Goal: Task Accomplishment & Management: Manage account settings

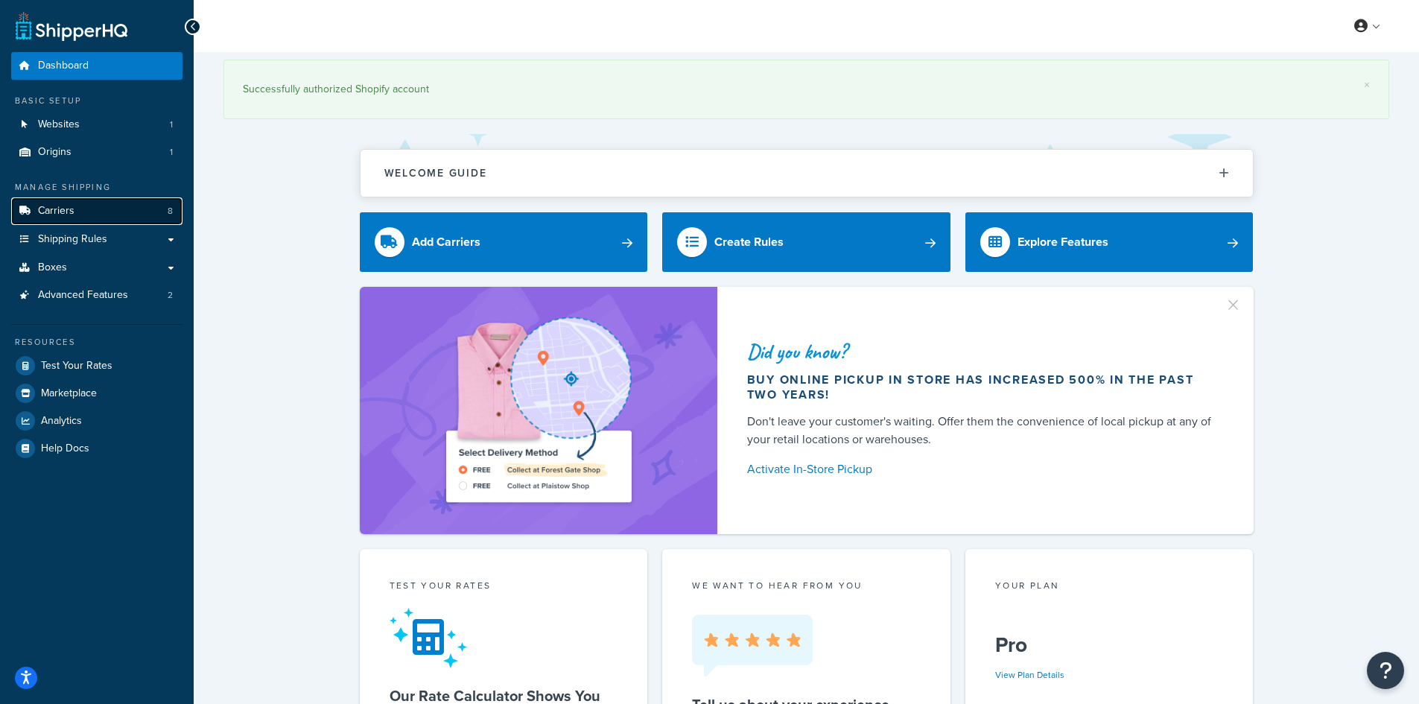
click at [119, 209] on link "Carriers 8" at bounding box center [96, 211] width 171 height 28
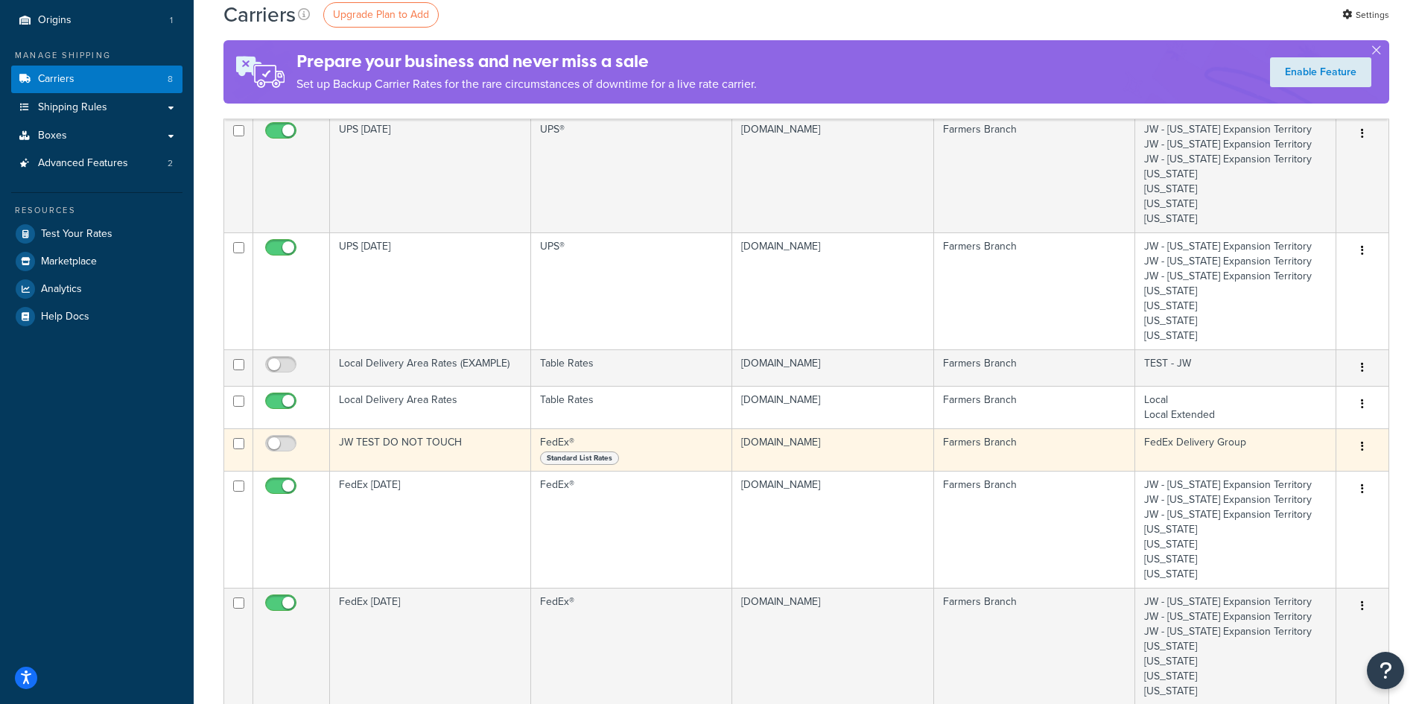
scroll to position [149, 0]
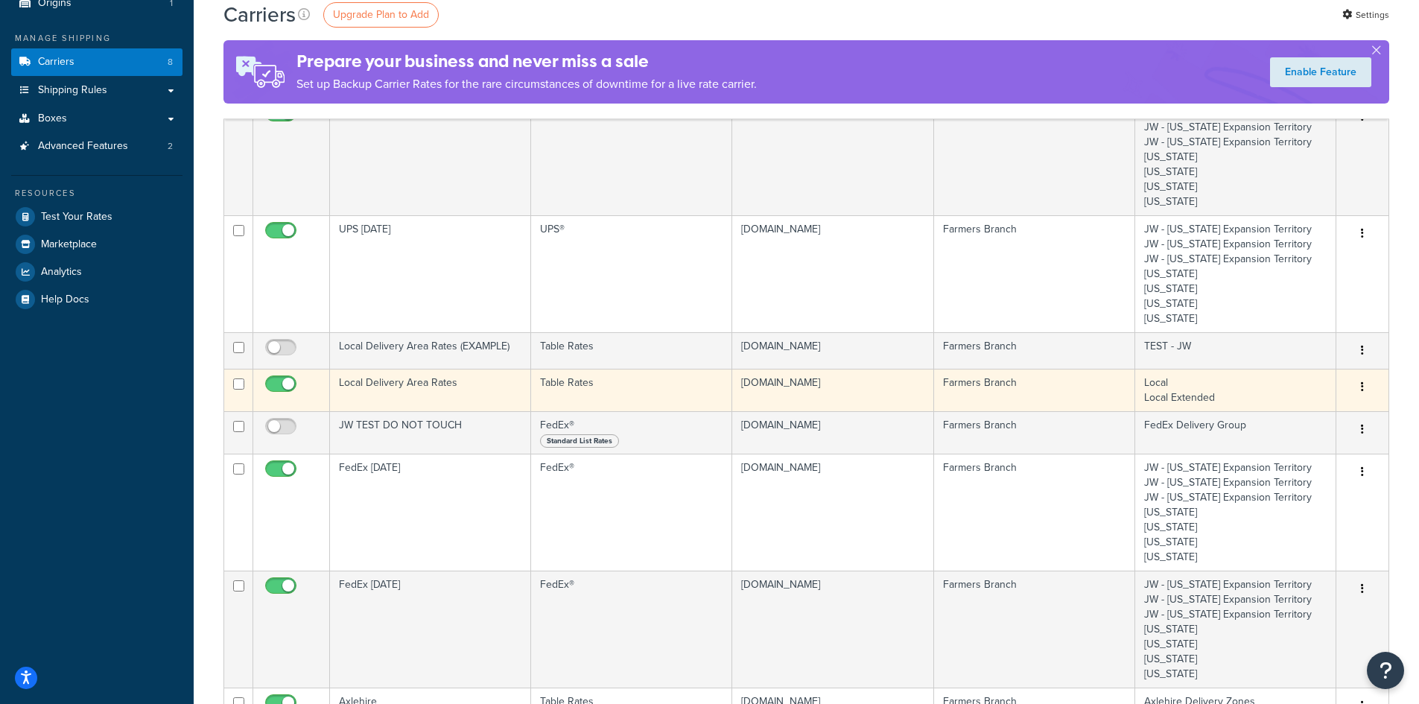
click at [306, 388] on td at bounding box center [291, 390] width 77 height 42
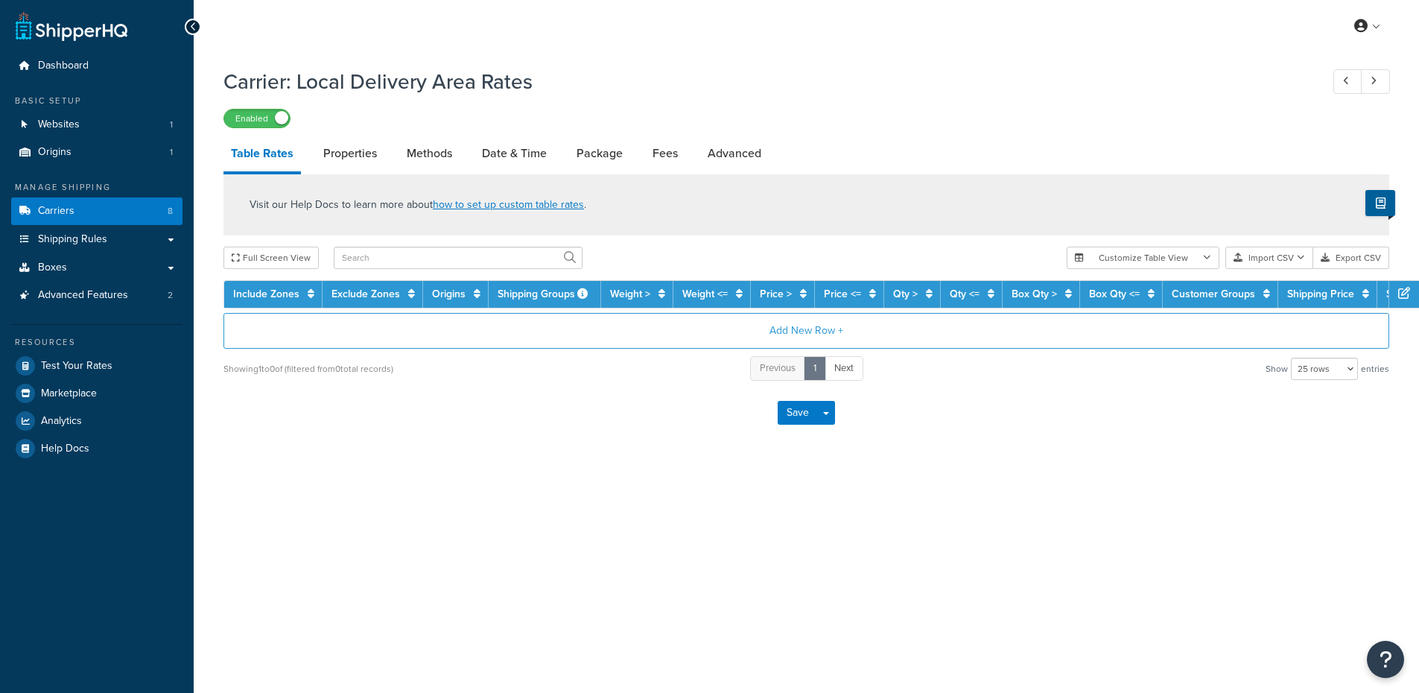
select select "25"
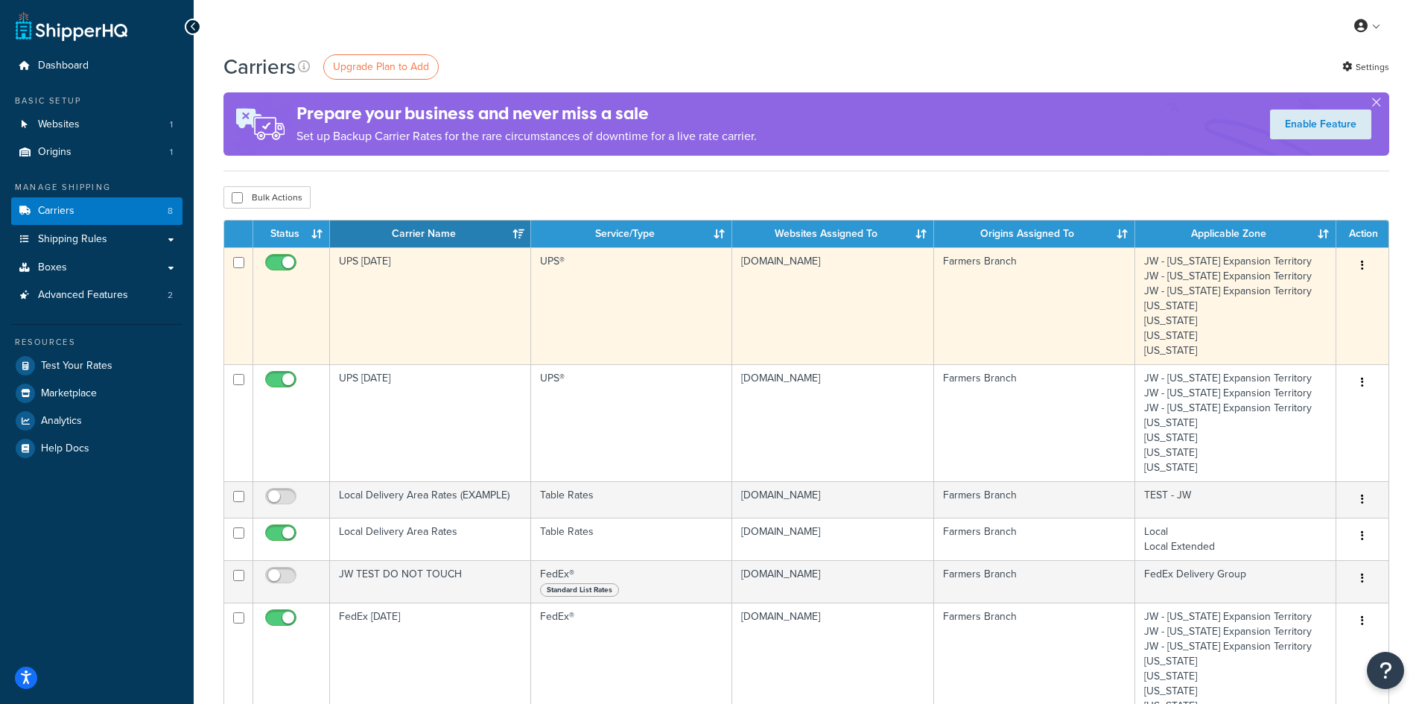
click at [397, 296] on td "UPS [DATE]" at bounding box center [430, 305] width 201 height 117
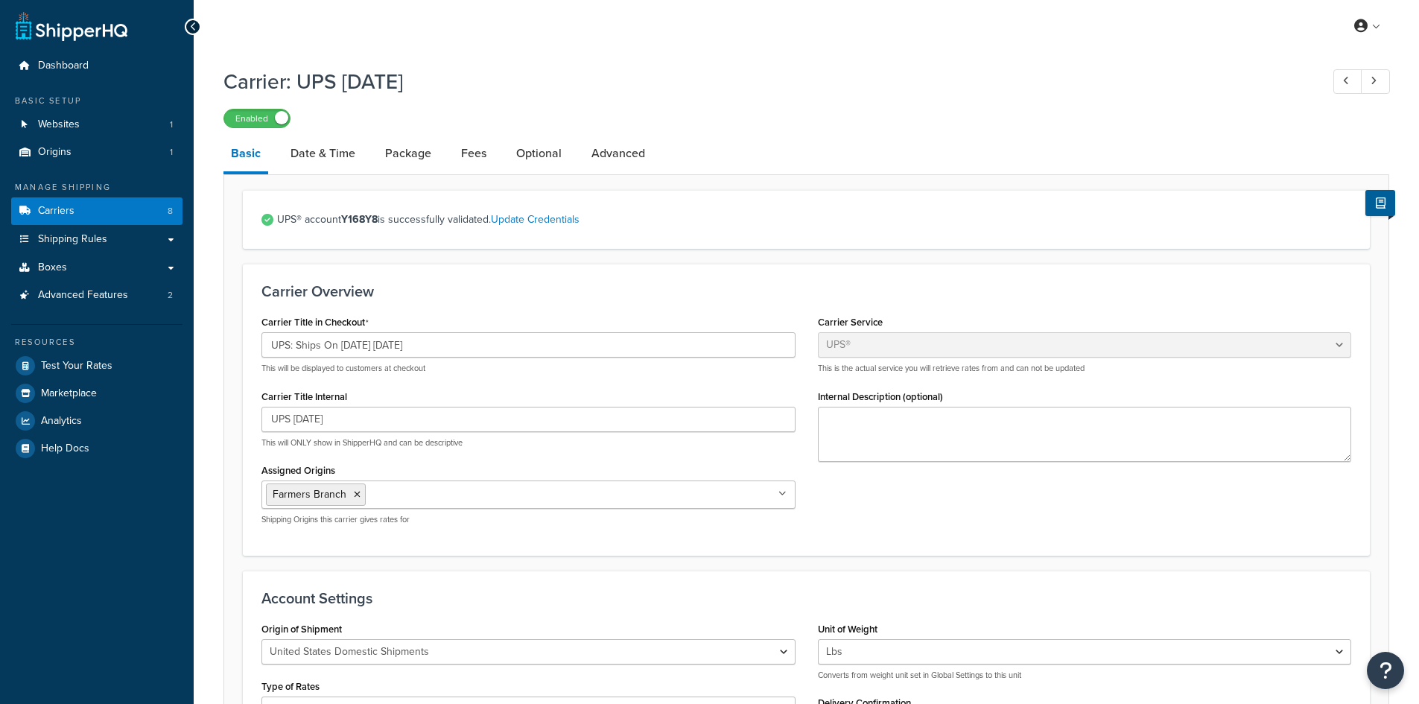
select select "ups"
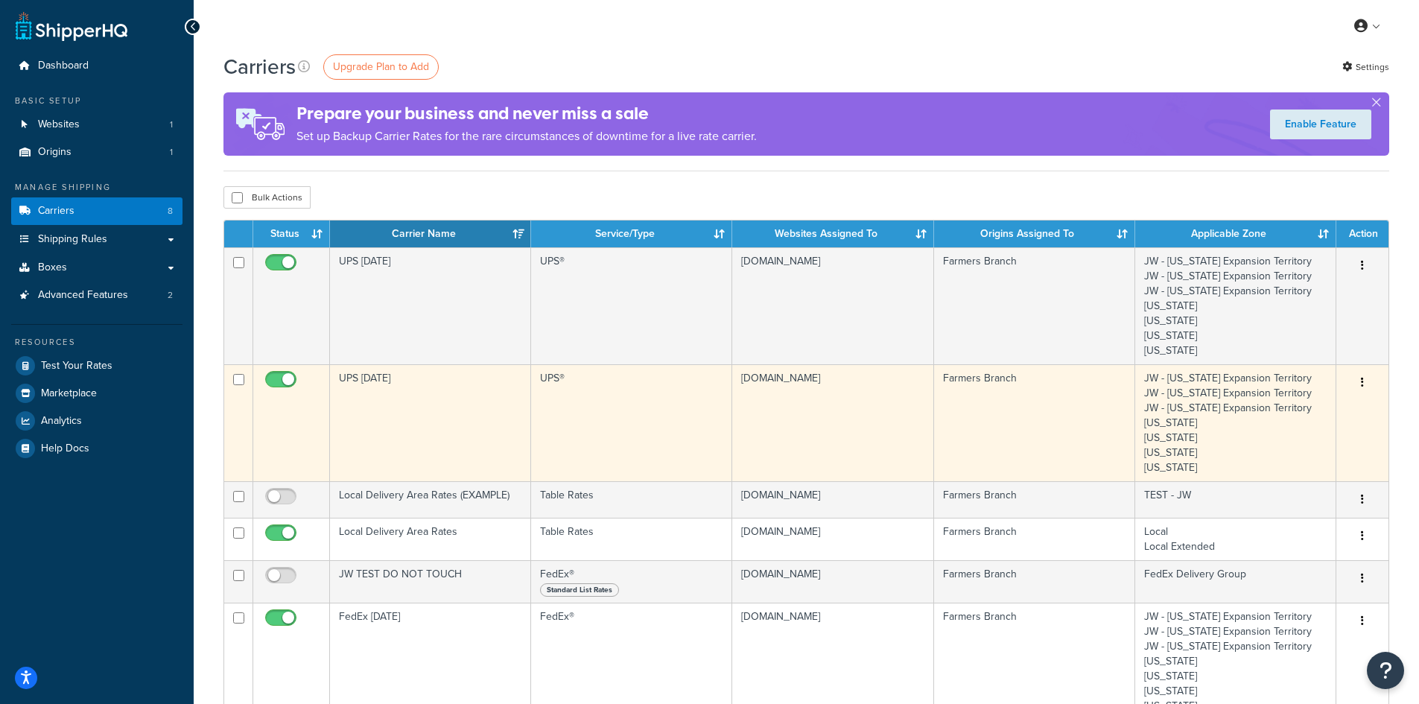
click at [454, 393] on td "UPS [DATE]" at bounding box center [430, 422] width 201 height 117
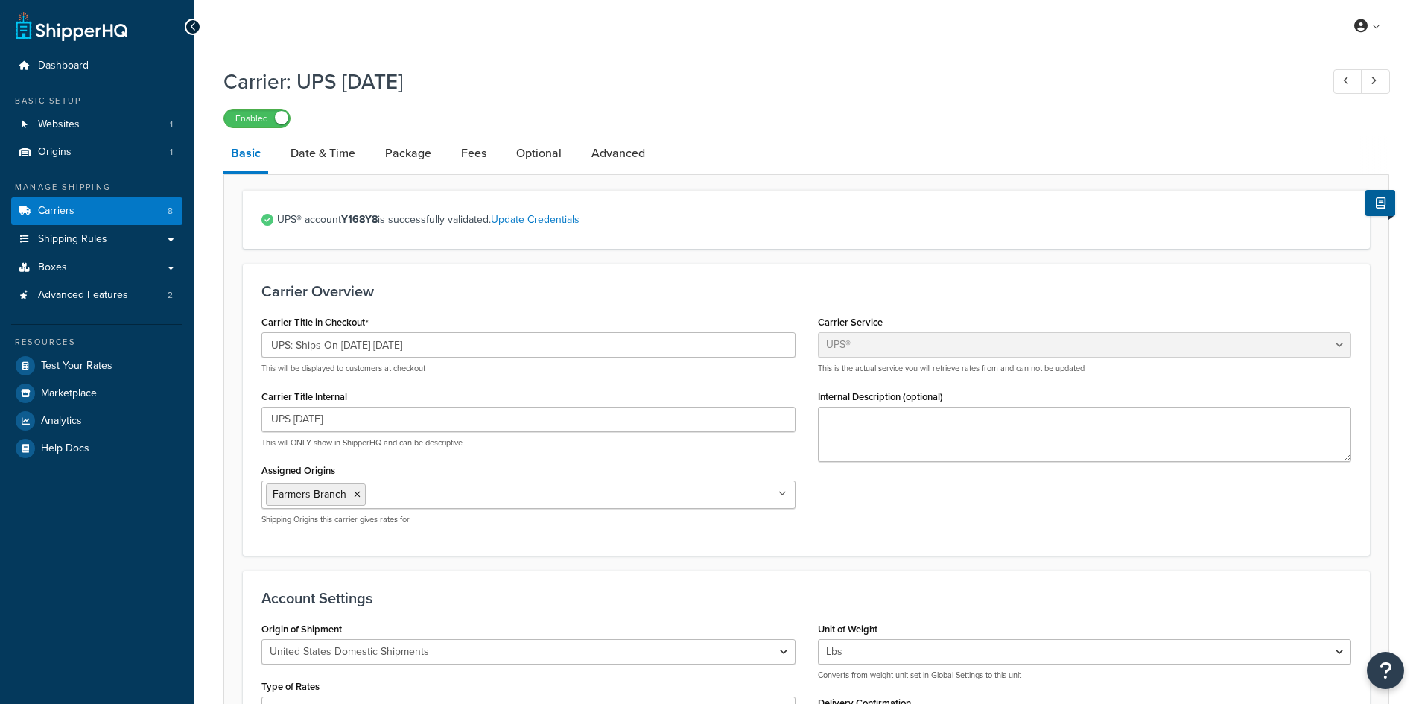
select select "ups"
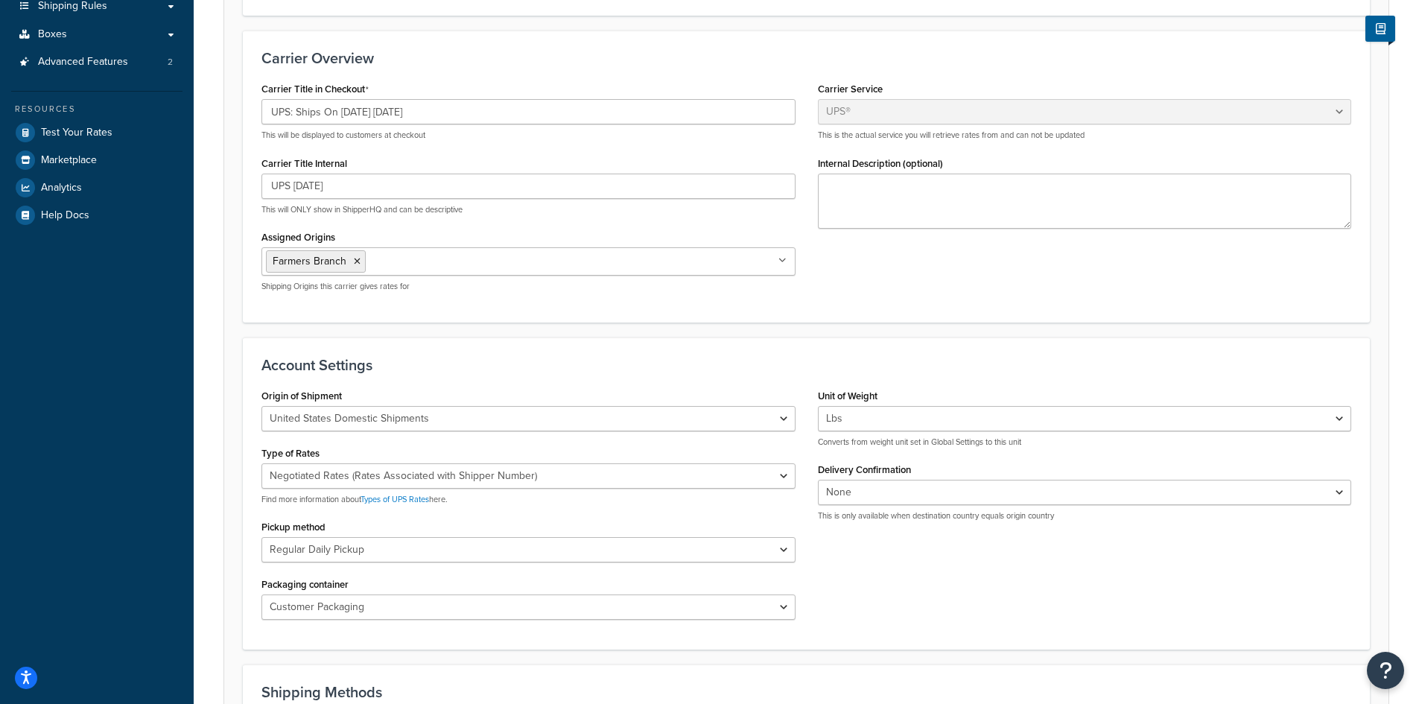
scroll to position [149, 0]
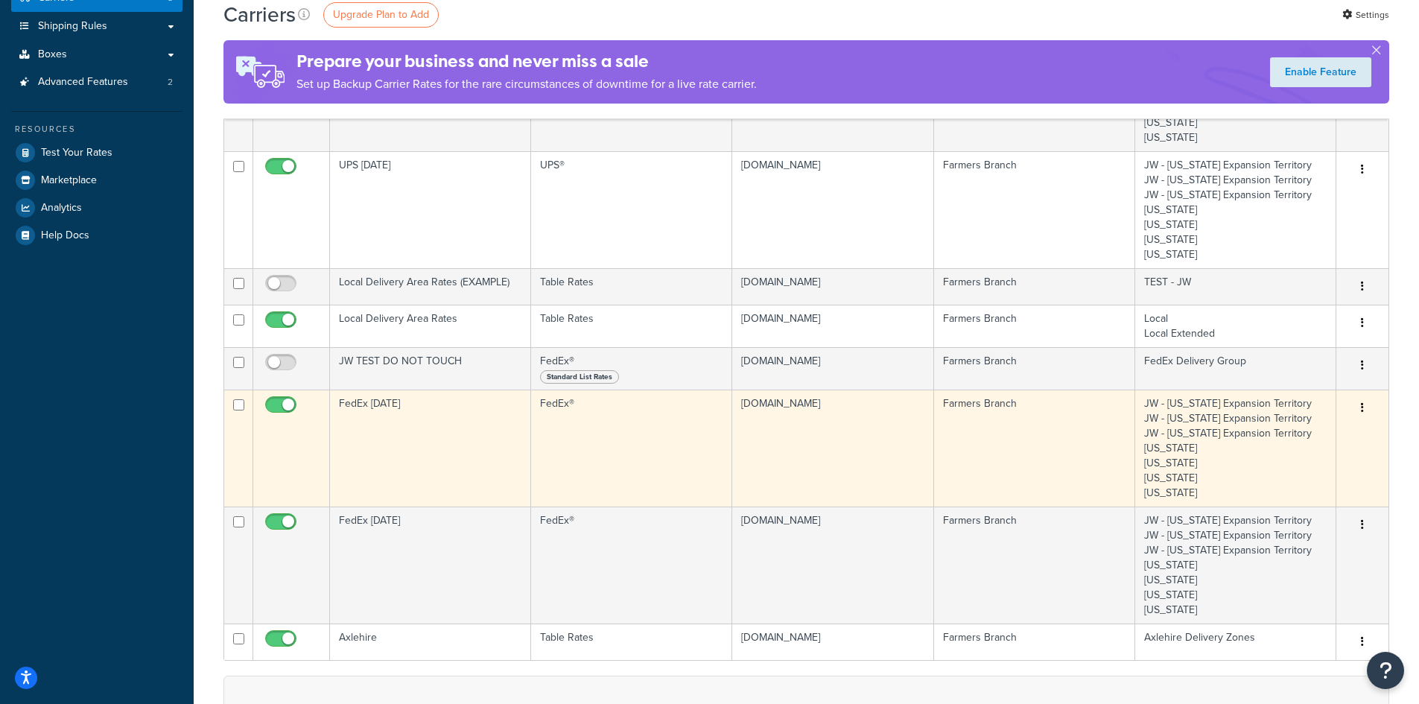
scroll to position [223, 0]
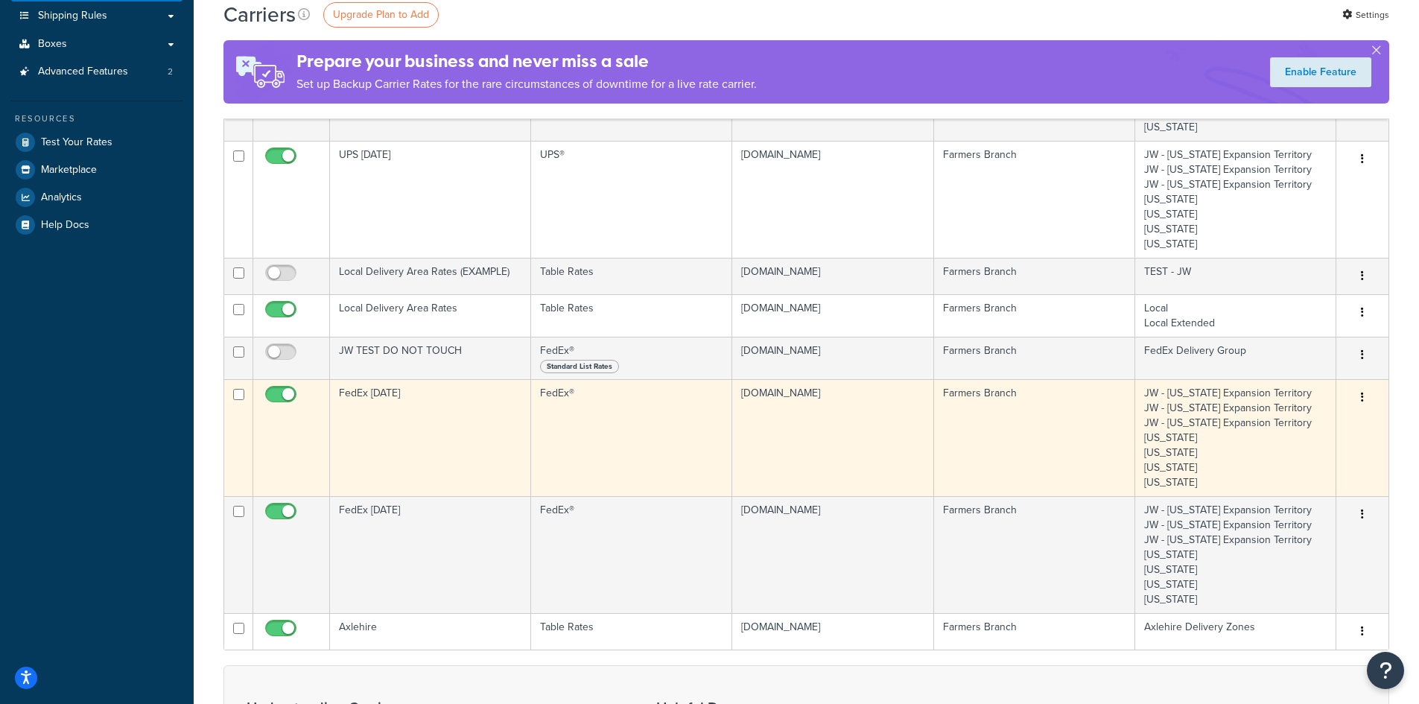
click at [410, 403] on td "FedEx Tuesday" at bounding box center [430, 437] width 201 height 117
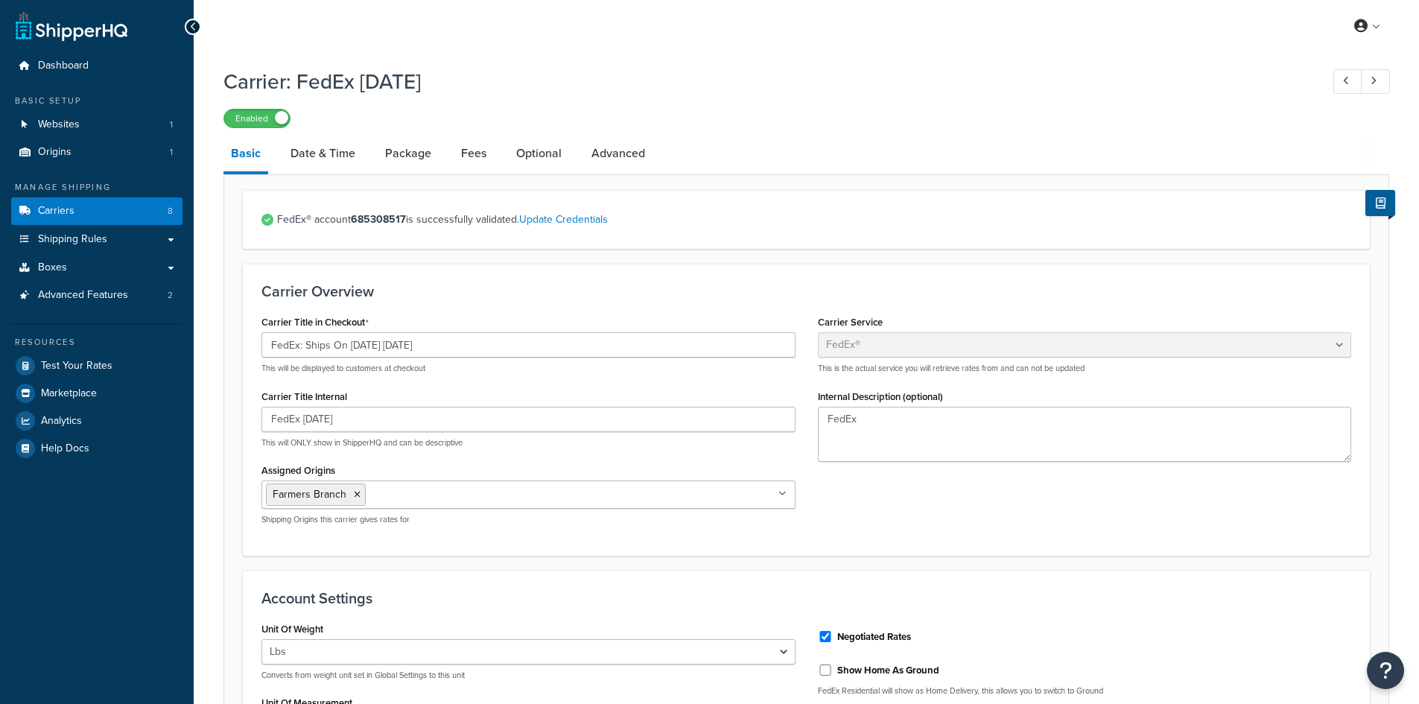
select select "fedEx"
select select "REGULAR_PICKUP"
select select "YOUR_PACKAGING"
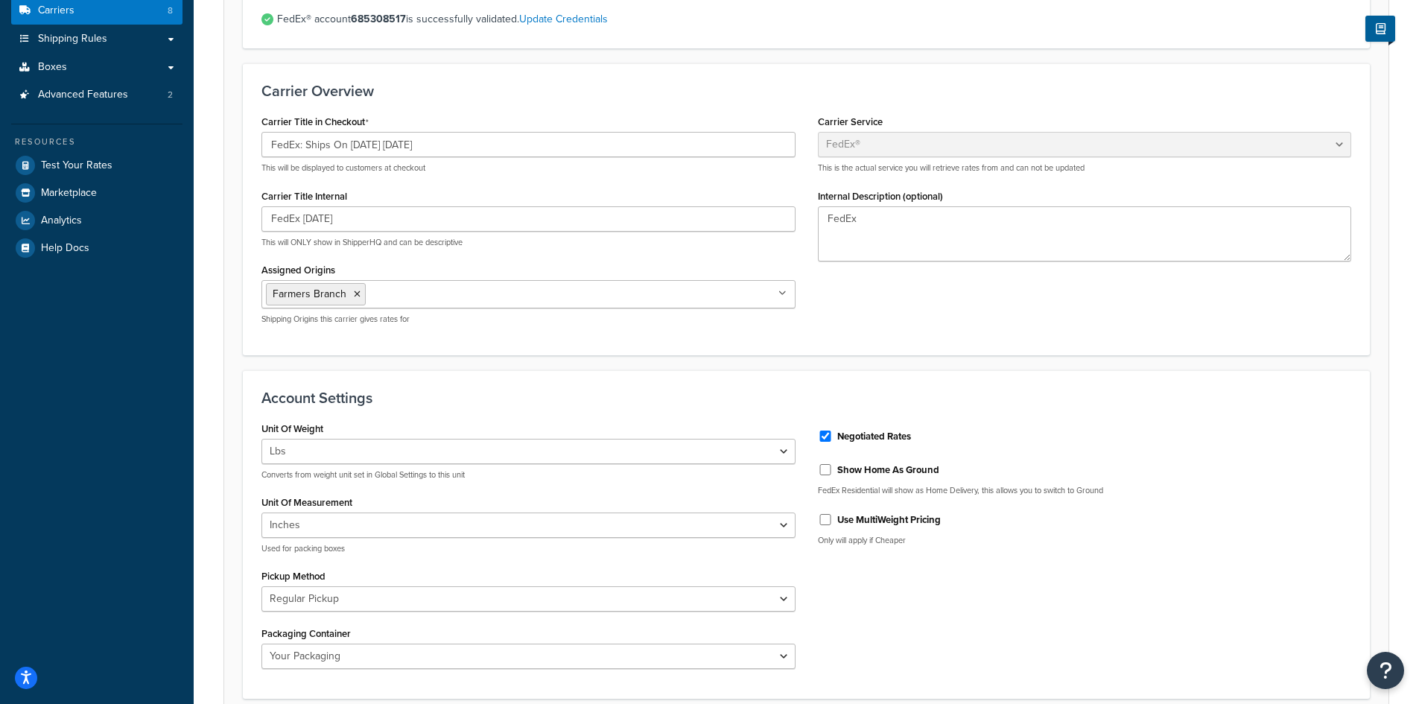
scroll to position [223, 0]
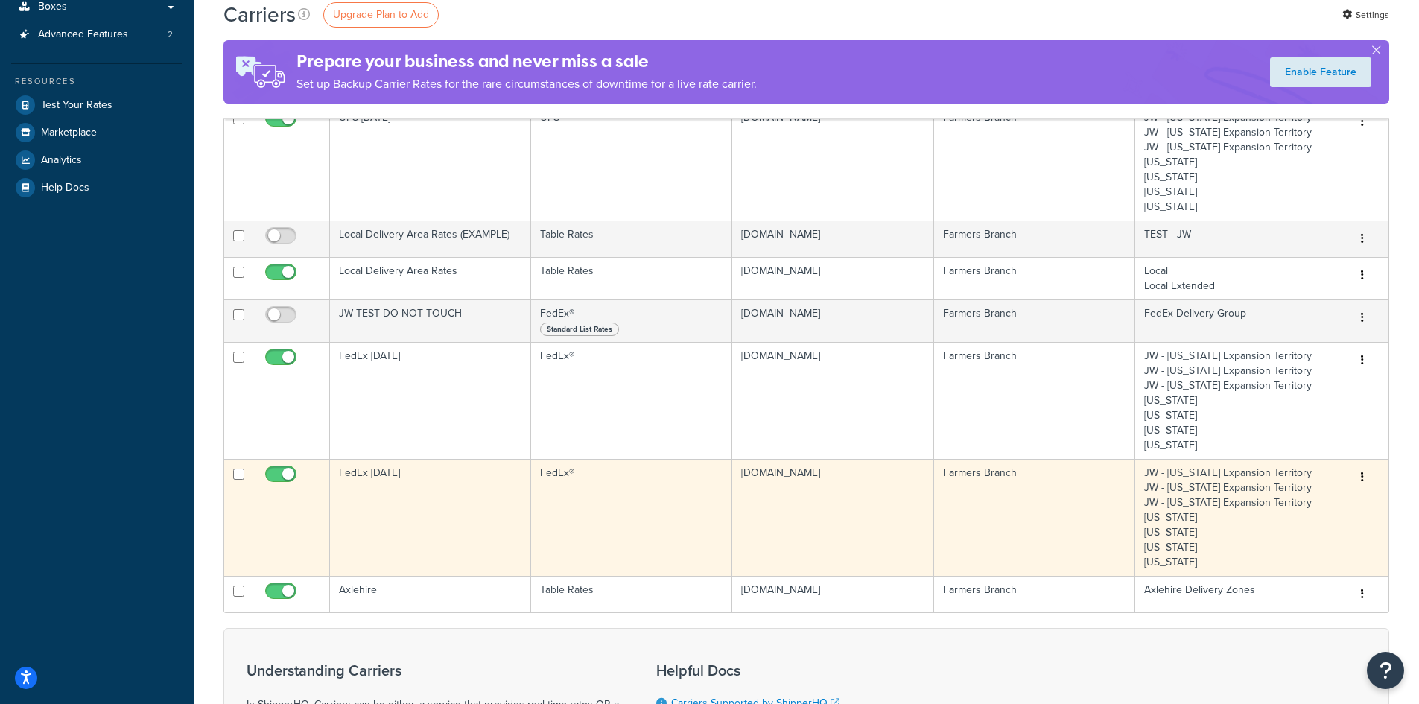
scroll to position [298, 0]
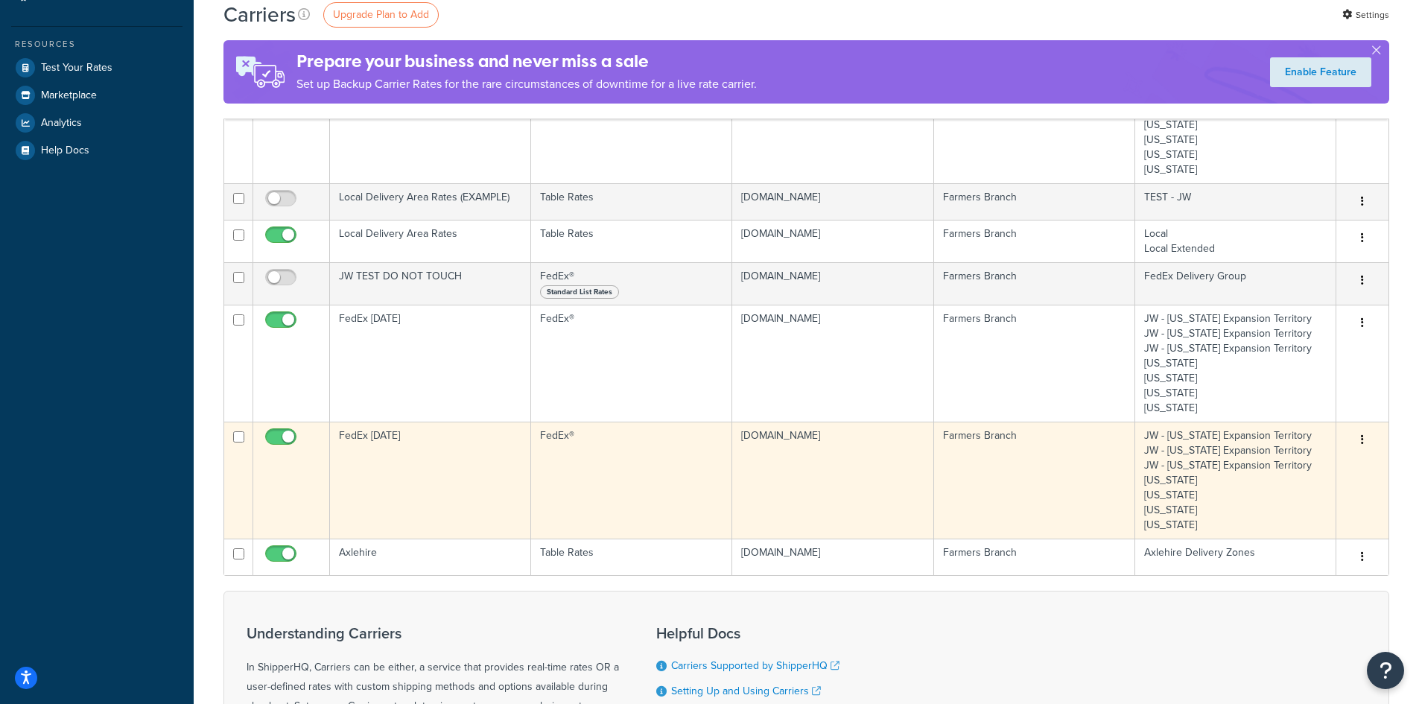
click at [440, 465] on td "FedEx [DATE]" at bounding box center [430, 480] width 201 height 117
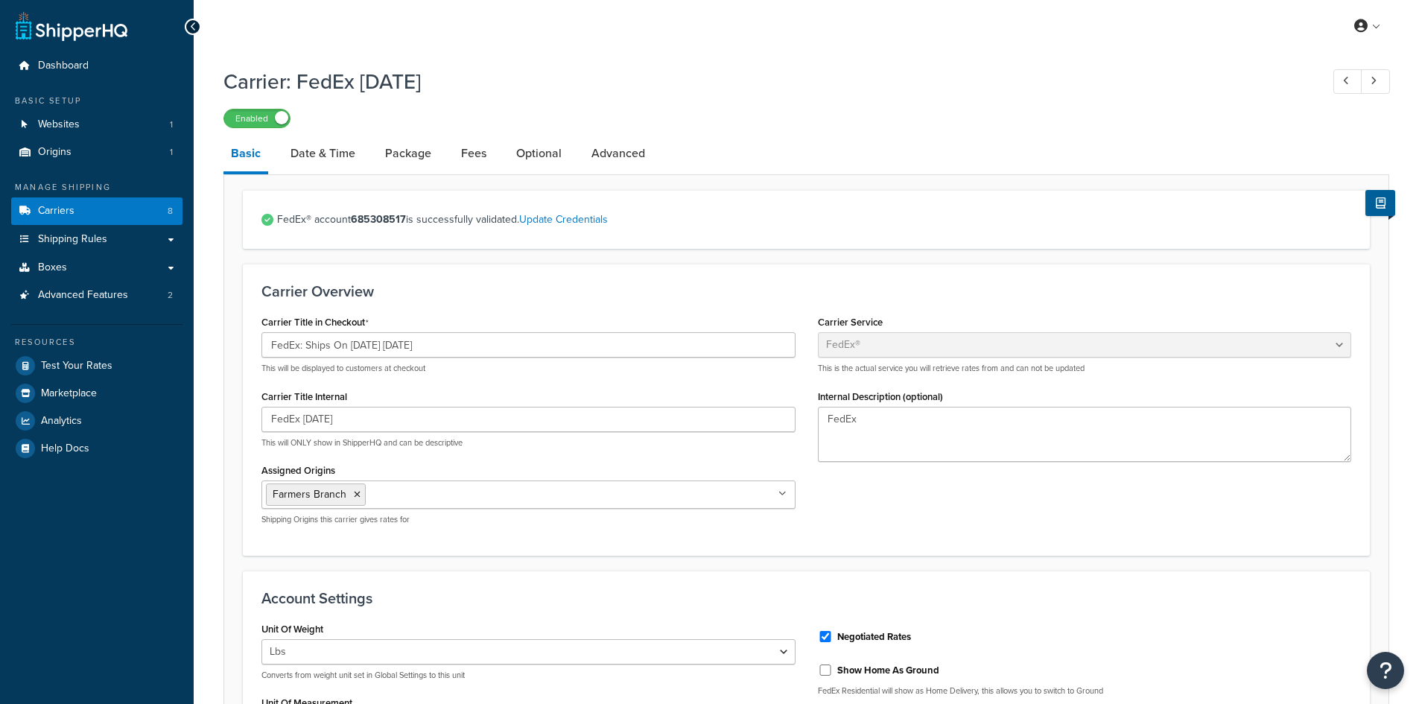
select select "fedEx"
select select "REGULAR_PICKUP"
select select "YOUR_PACKAGING"
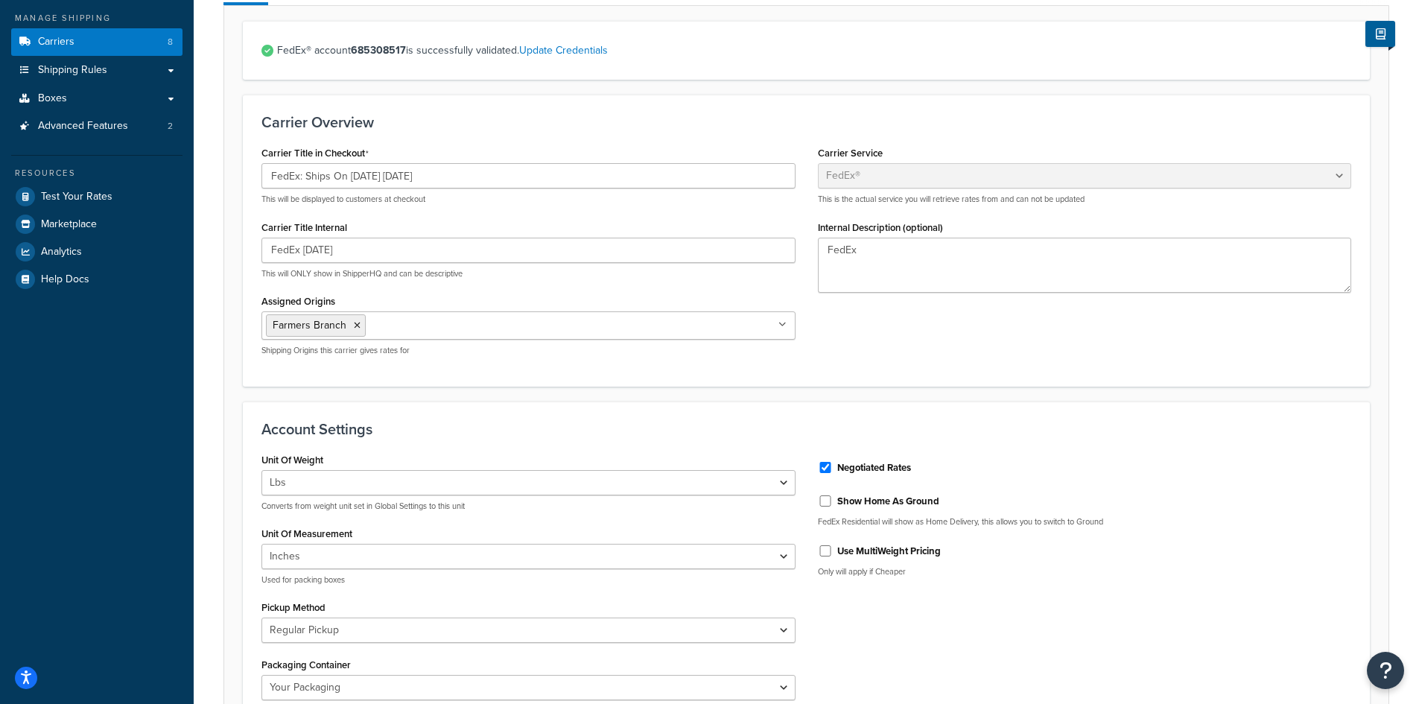
scroll to position [298, 0]
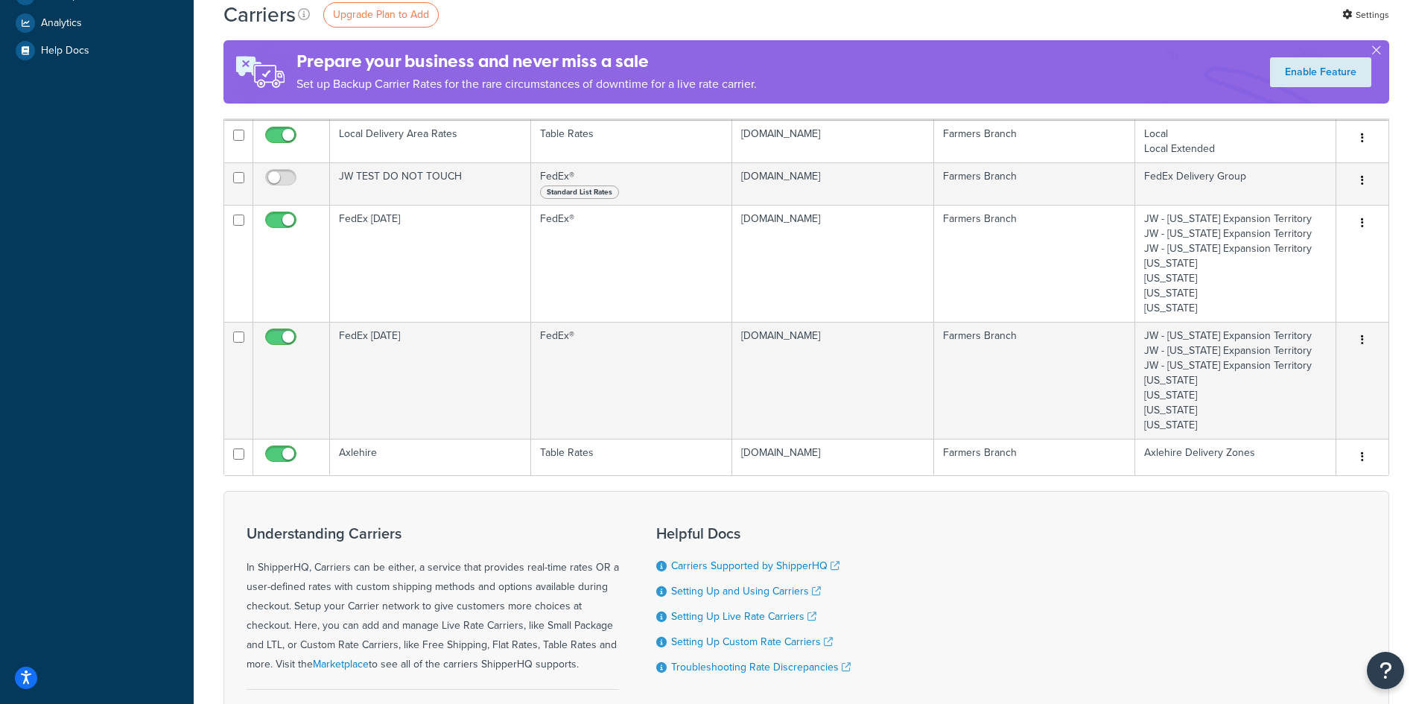
scroll to position [521, 0]
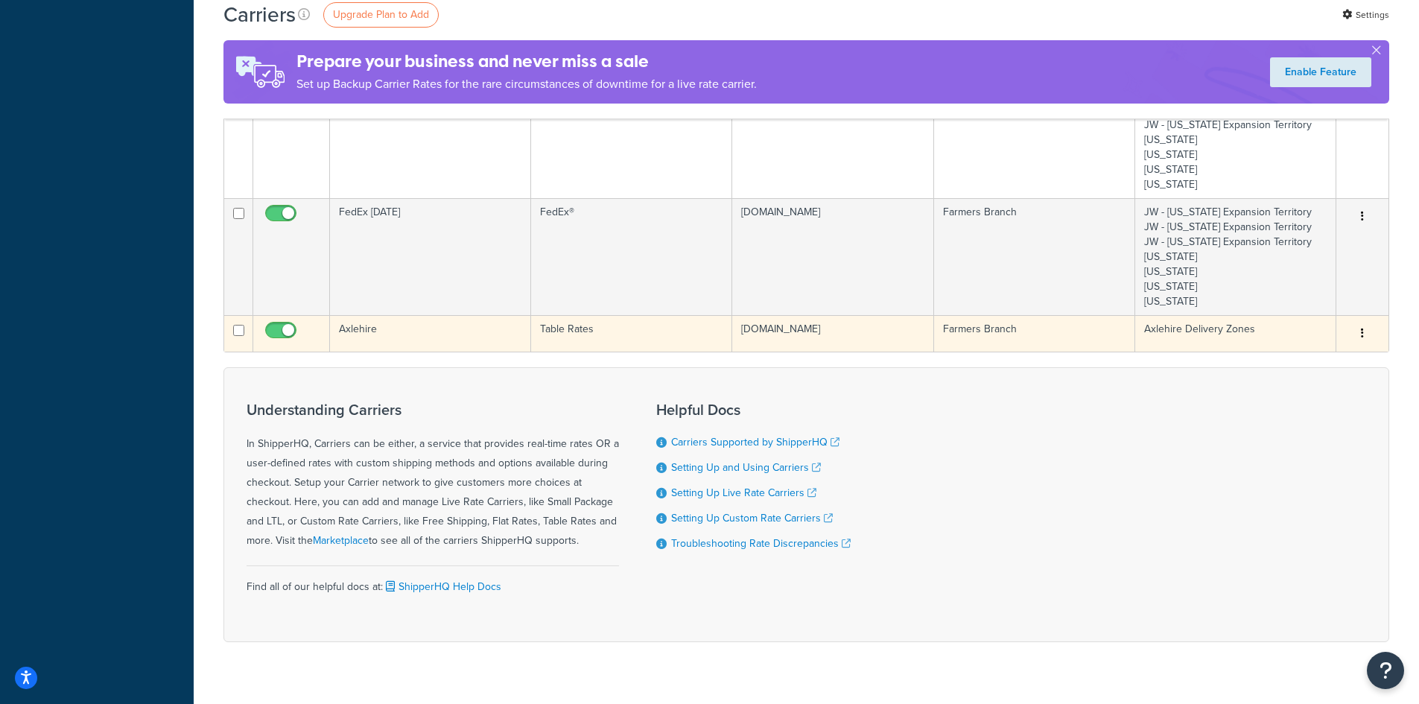
click at [404, 337] on td "Axlehire" at bounding box center [430, 333] width 201 height 36
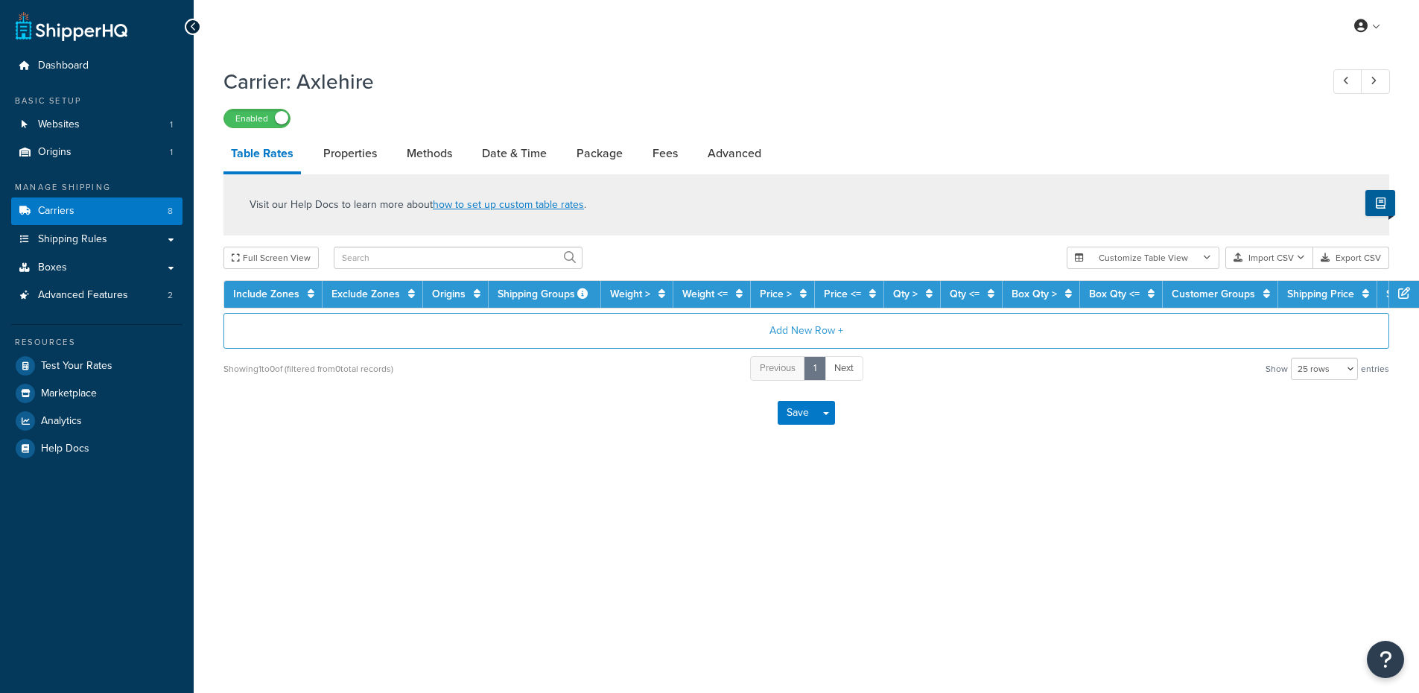
select select "25"
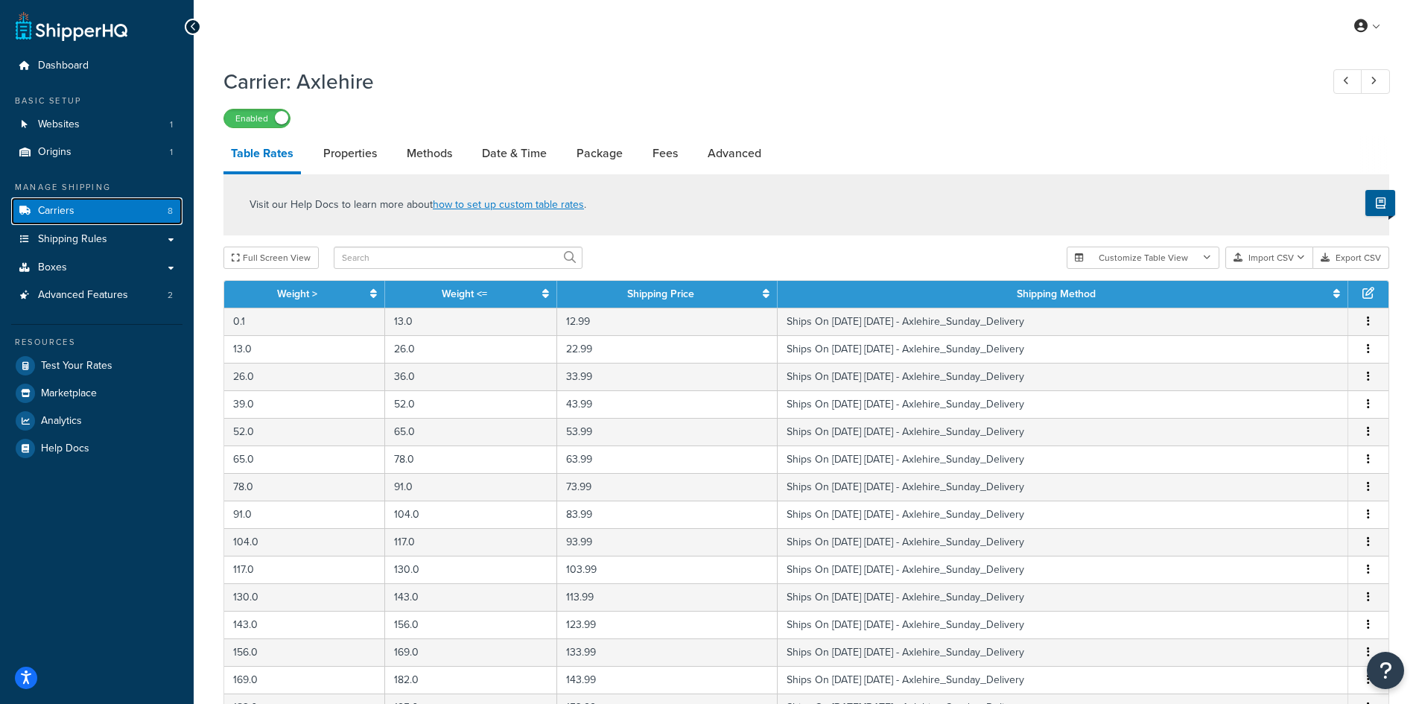
click at [45, 209] on span "Carriers" at bounding box center [56, 211] width 36 height 13
